Goal: Check status: Check status

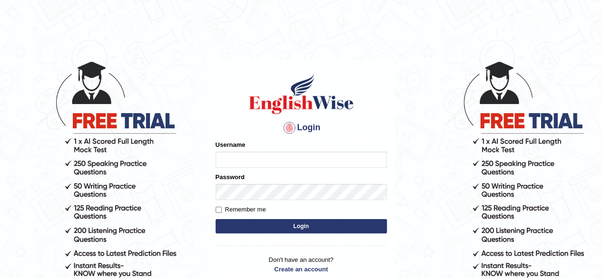
type input "allyssabonion"
click at [276, 228] on button "Login" at bounding box center [301, 226] width 171 height 14
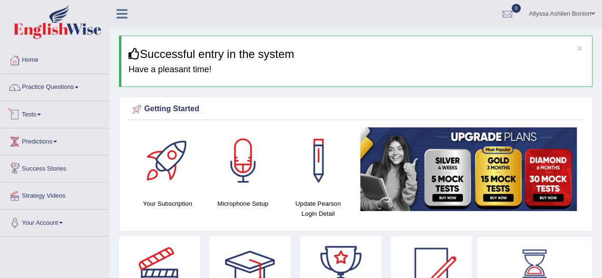
click at [25, 107] on link "Tests" at bounding box center [54, 113] width 108 height 24
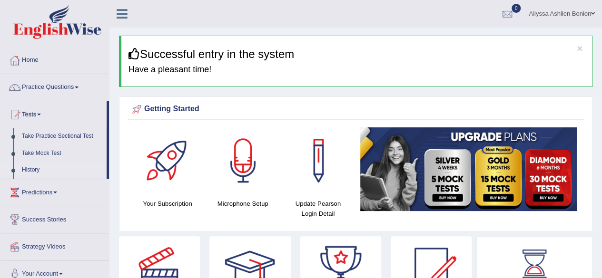
click at [32, 168] on link "History" at bounding box center [62, 170] width 89 height 17
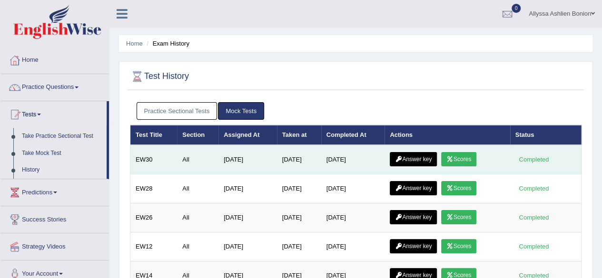
click at [460, 156] on link "Scores" at bounding box center [458, 159] width 35 height 14
